Goal: Navigation & Orientation: Find specific page/section

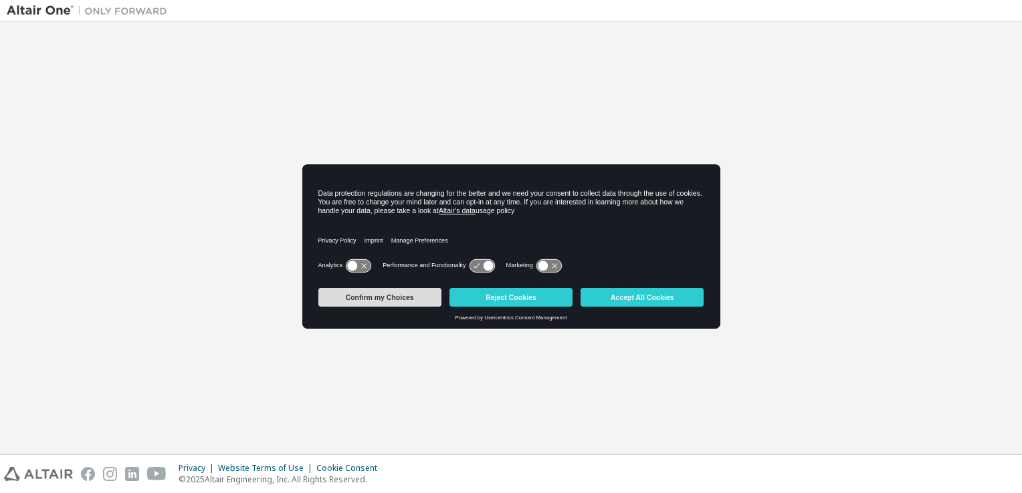
click at [390, 296] on button "Confirm my Choices" at bounding box center [379, 297] width 123 height 19
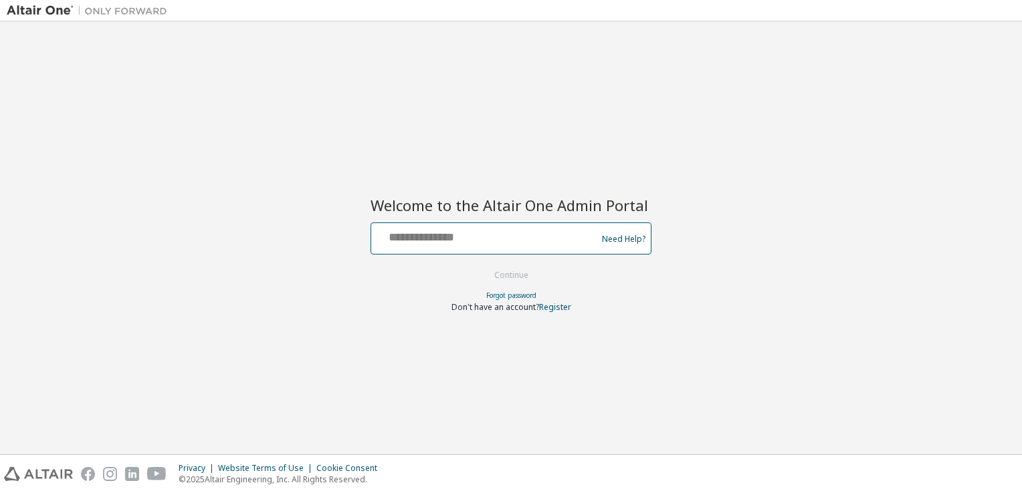
click at [481, 235] on input "text" at bounding box center [485, 235] width 219 height 19
